Goal: Use online tool/utility: Utilize a website feature to perform a specific function

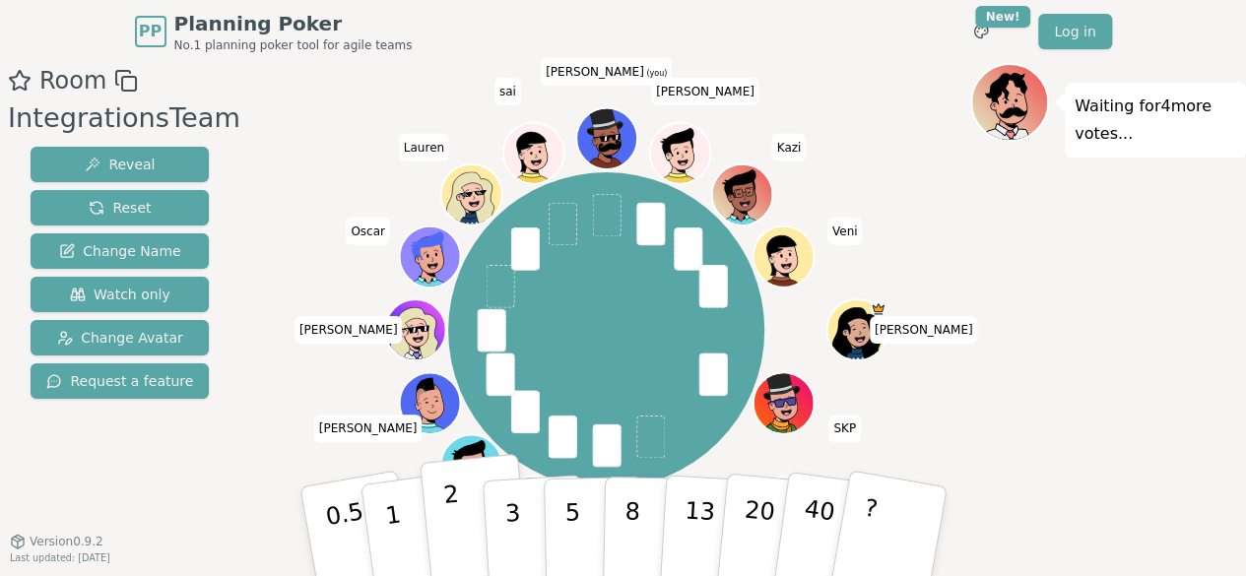
click at [461, 521] on button "2" at bounding box center [475, 532] width 112 height 157
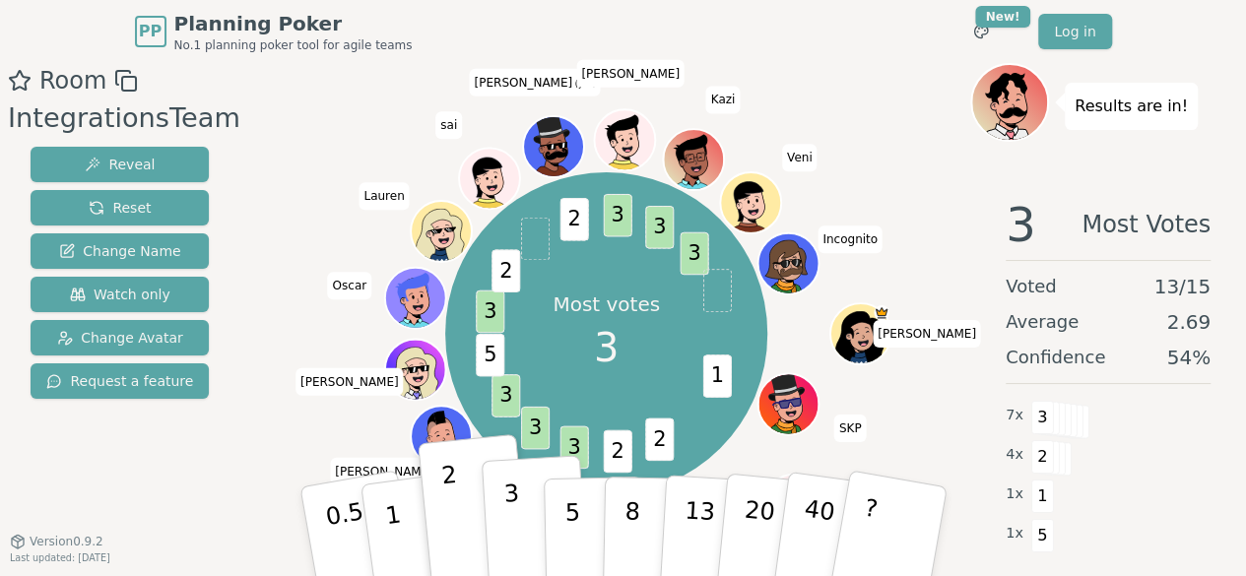
click at [507, 521] on p "3" at bounding box center [513, 533] width 22 height 107
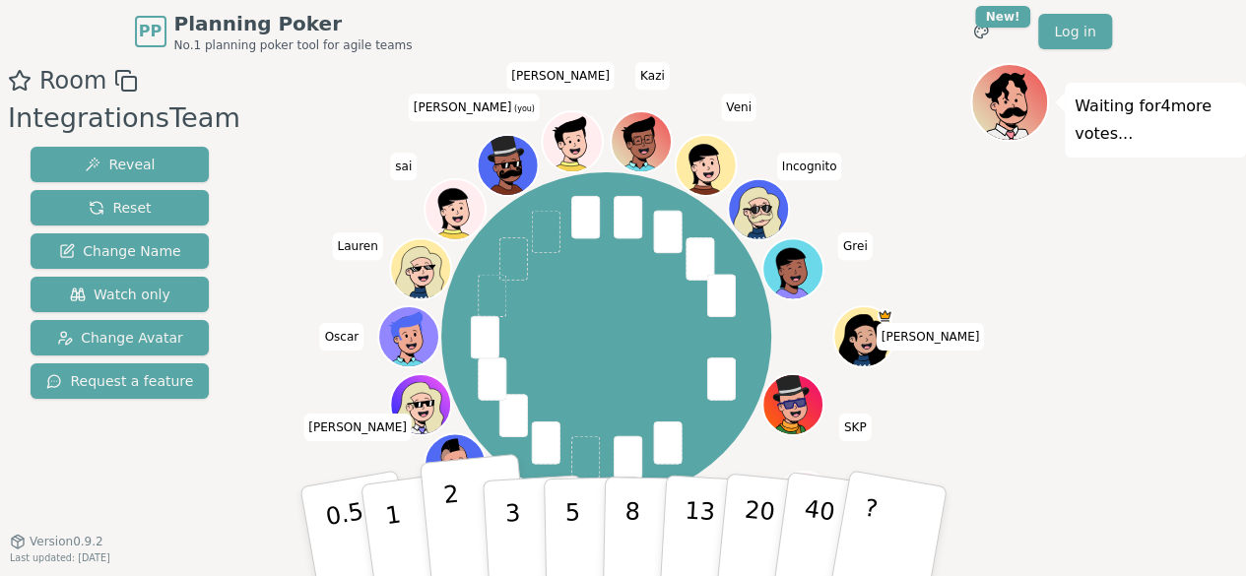
click at [451, 523] on p "2" at bounding box center [454, 534] width 26 height 107
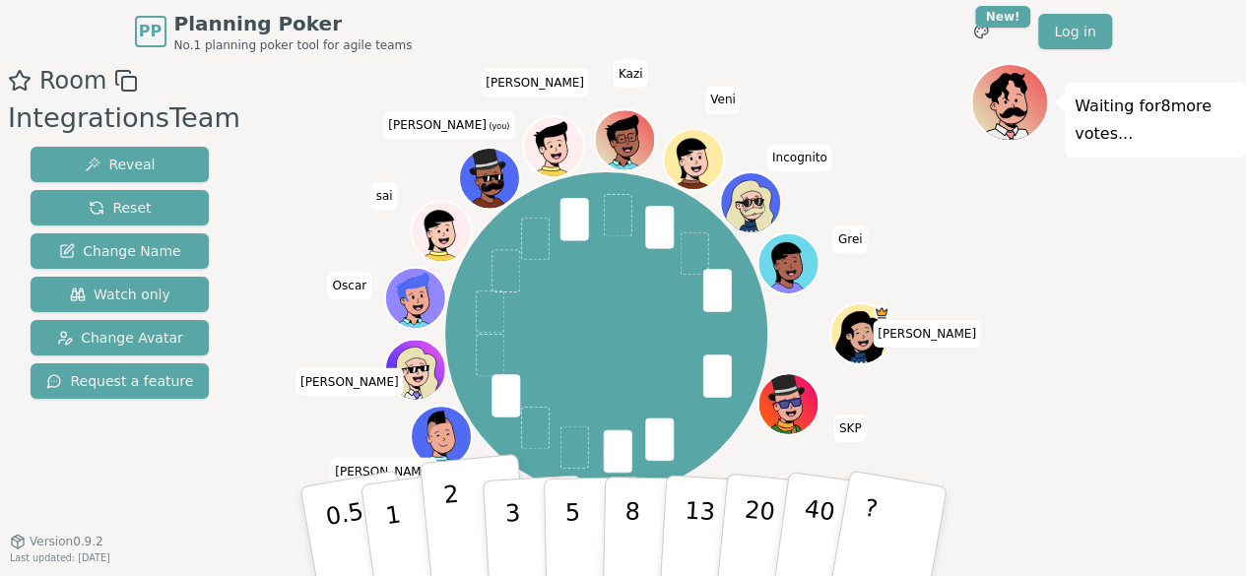
click at [462, 532] on button "2" at bounding box center [475, 532] width 112 height 157
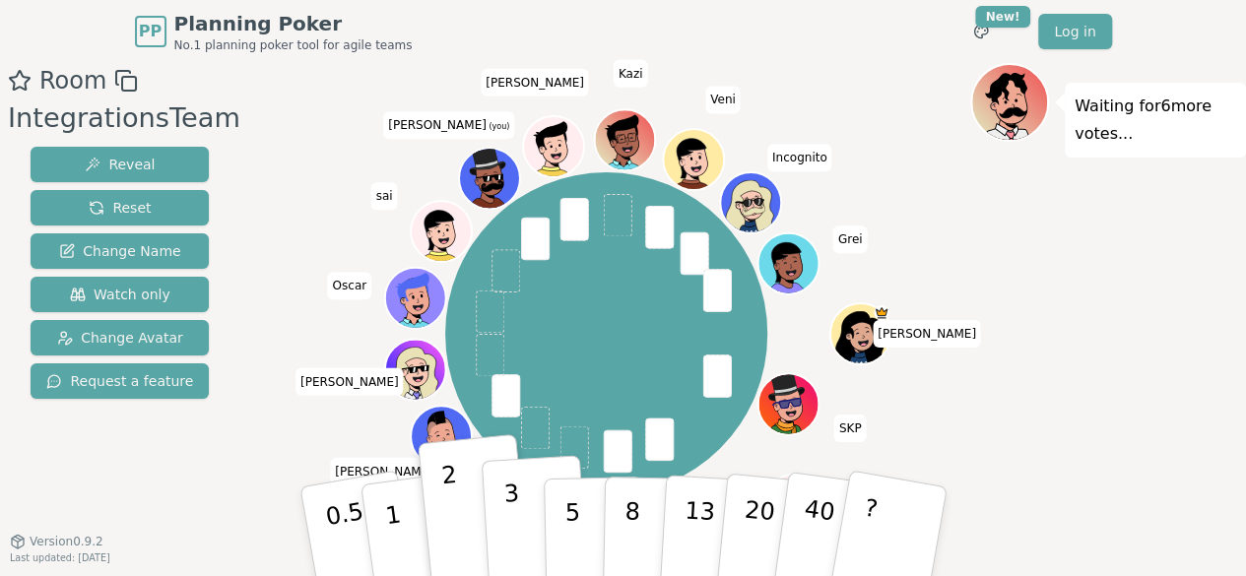
click at [506, 530] on p "3" at bounding box center [513, 533] width 22 height 107
click at [512, 531] on p "3" at bounding box center [513, 533] width 22 height 107
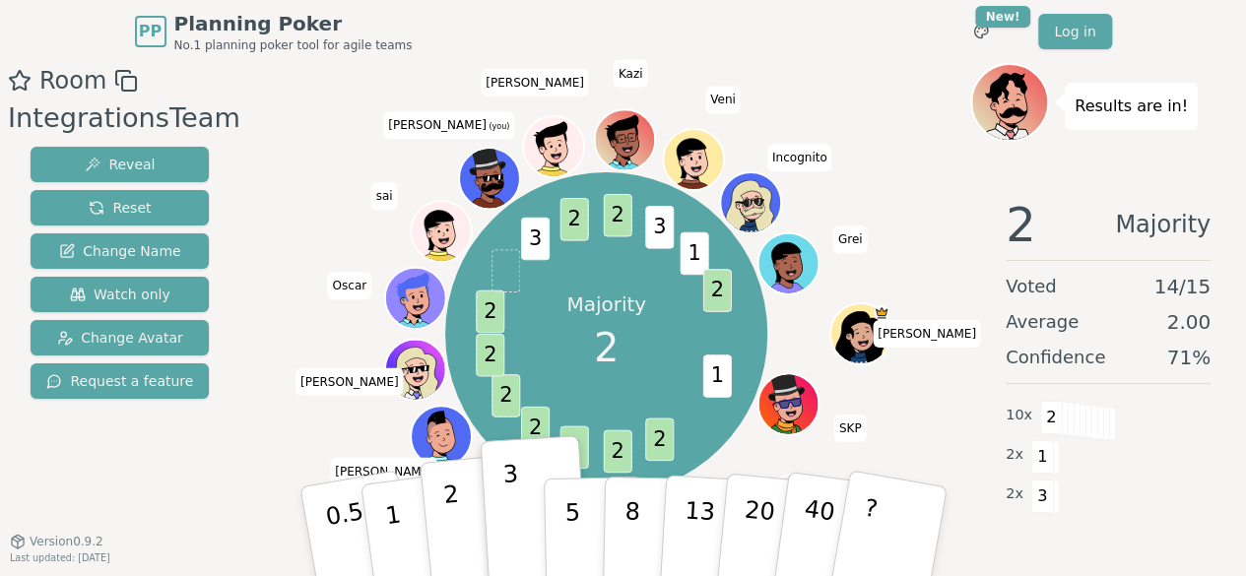
click at [449, 530] on p "2" at bounding box center [454, 534] width 26 height 107
